Goal: Obtain resource: Obtain resource

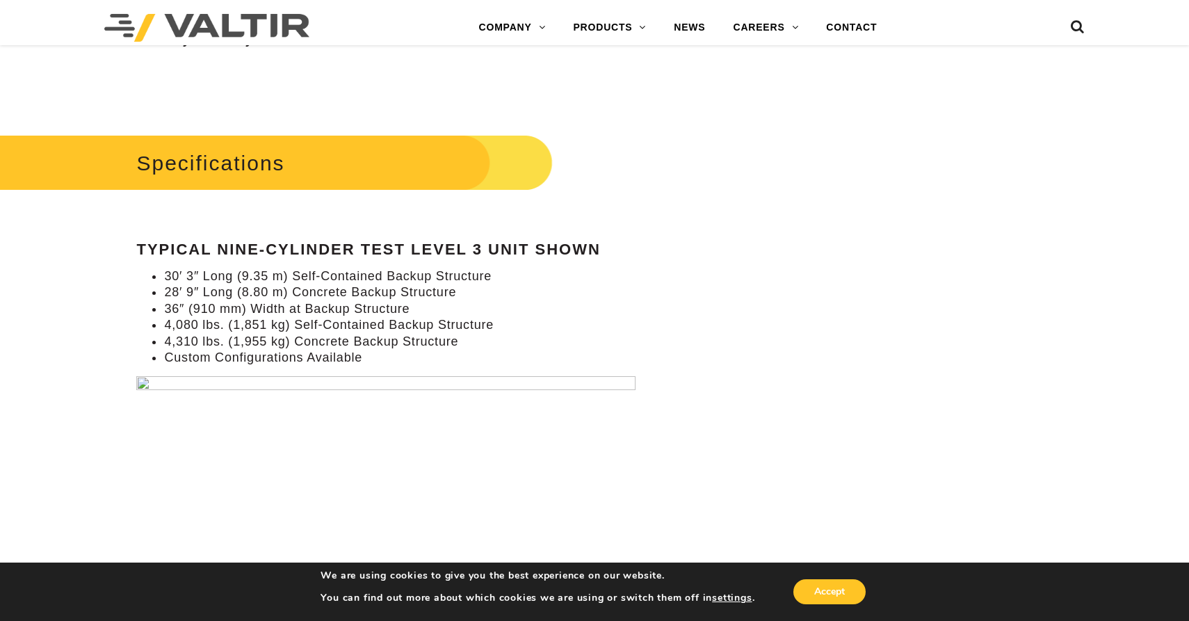
scroll to position [1246, 0]
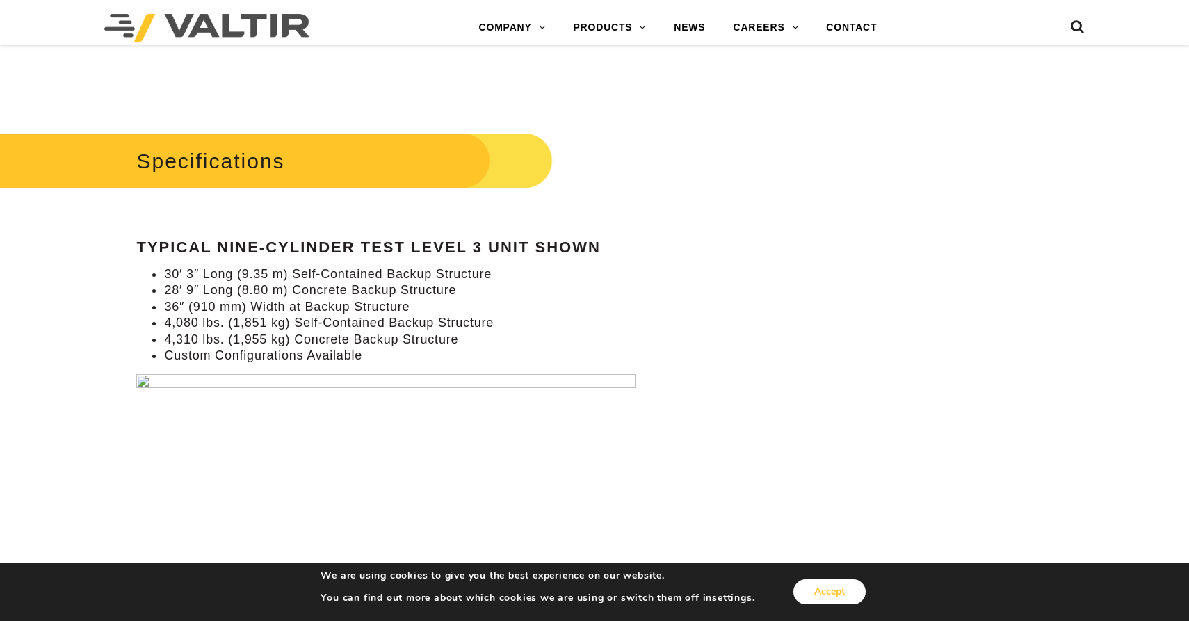
click at [834, 584] on button "Accept" at bounding box center [829, 591] width 72 height 25
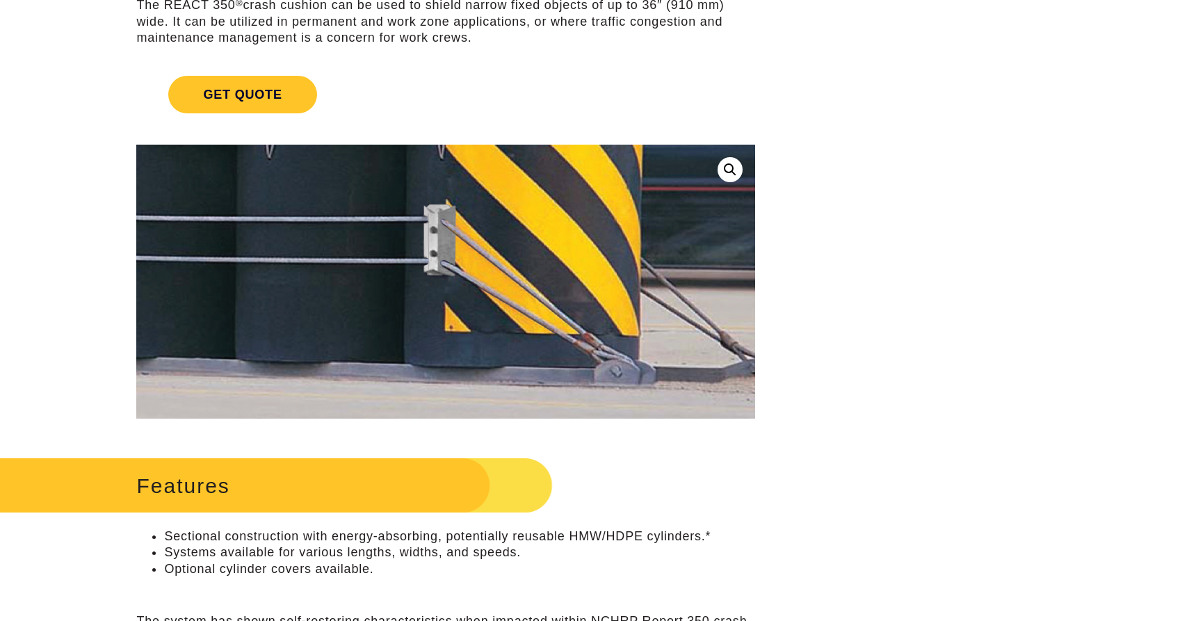
scroll to position [0, 0]
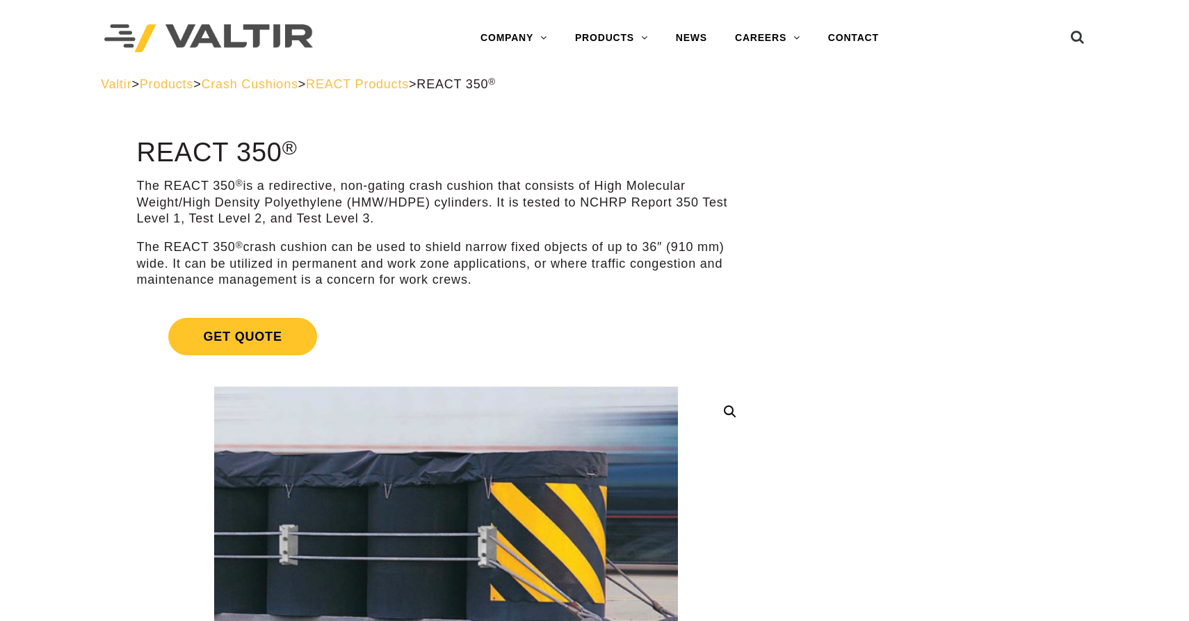
click at [270, 83] on span "Crash Cushions" at bounding box center [250, 84] width 97 height 14
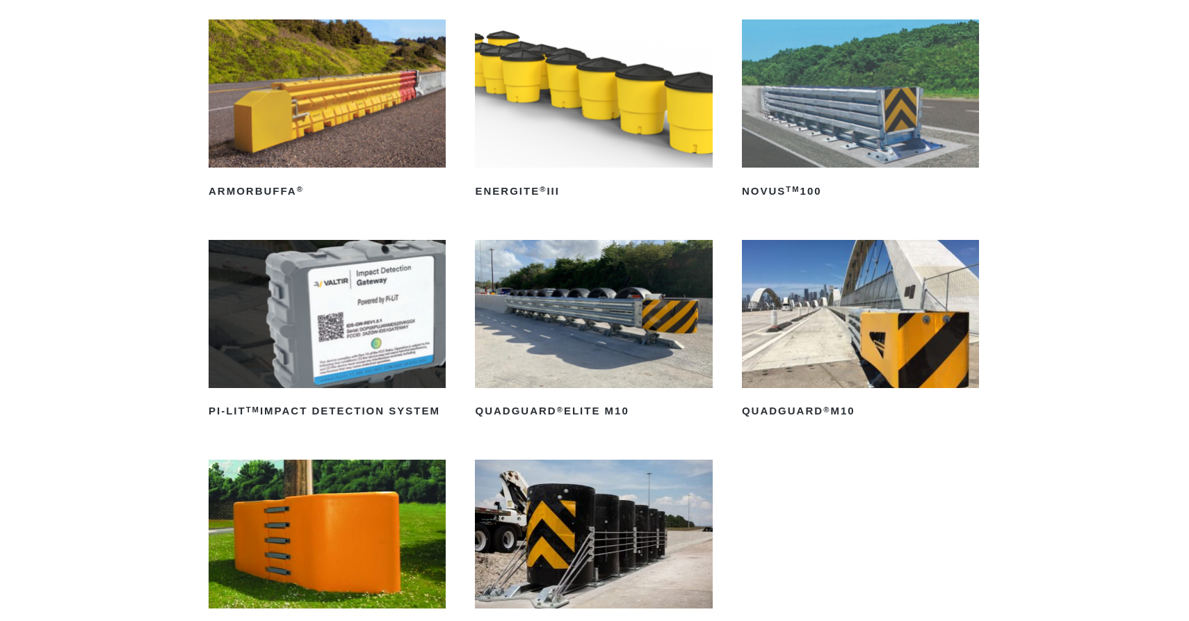
scroll to position [215, 0]
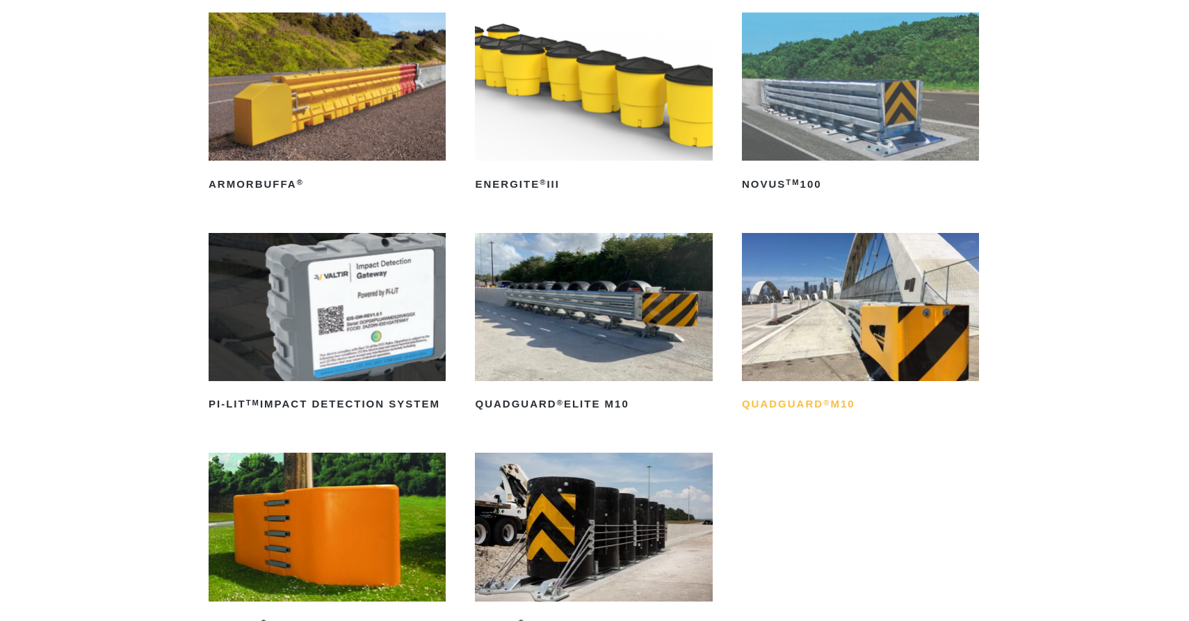
click at [806, 405] on h2 "QuadGuard ® M10" at bounding box center [860, 404] width 237 height 22
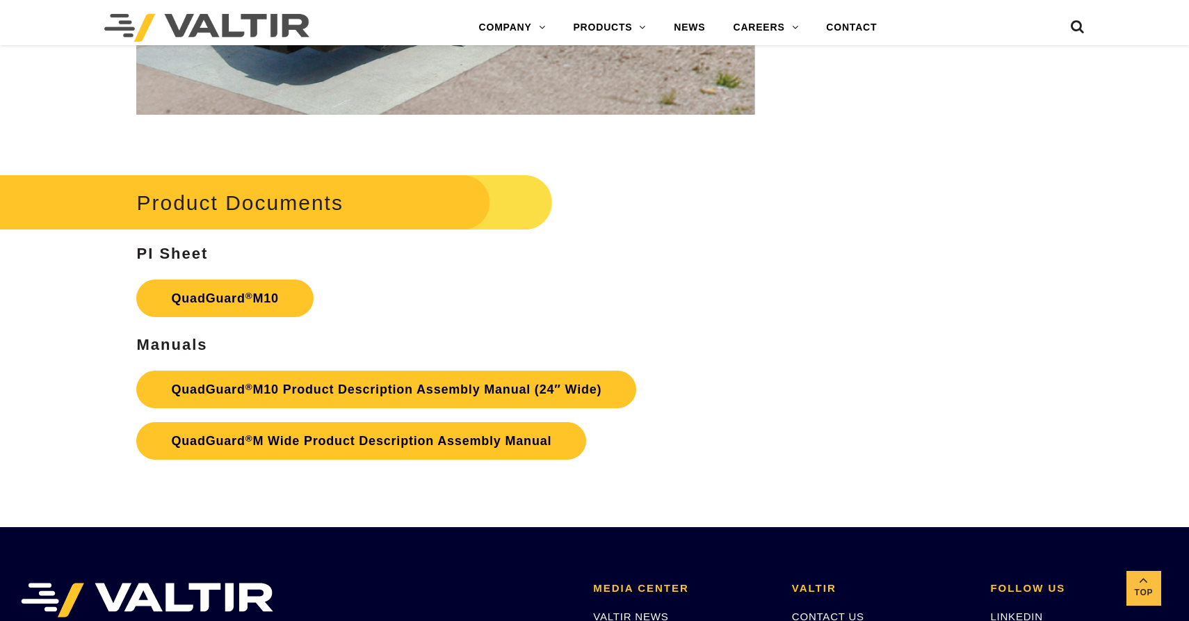
scroll to position [4679, 0]
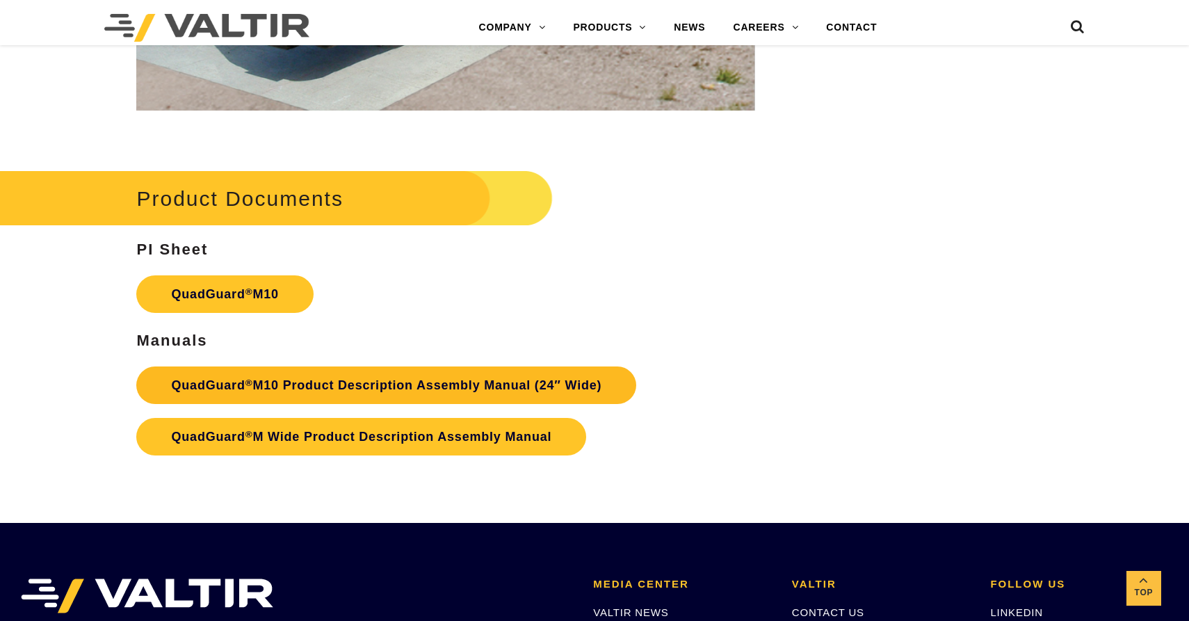
click at [343, 378] on link "QuadGuard ® M10 Product Description Assembly Manual (24″ Wide)" at bounding box center [386, 385] width 500 height 38
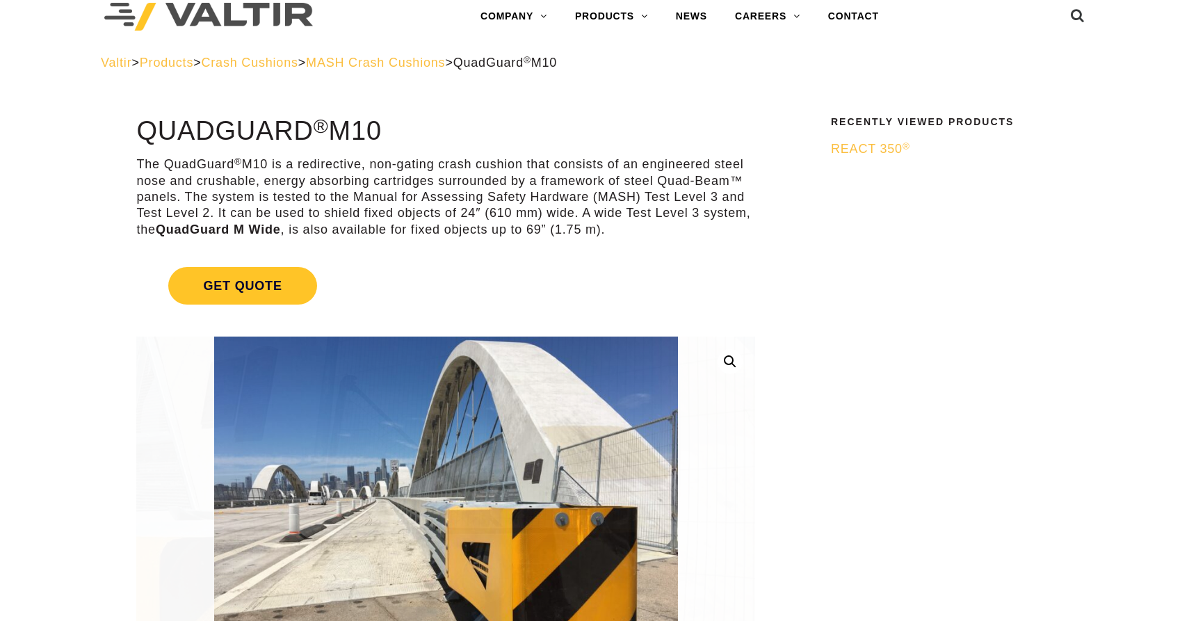
scroll to position [0, 0]
